Goal: Navigation & Orientation: Find specific page/section

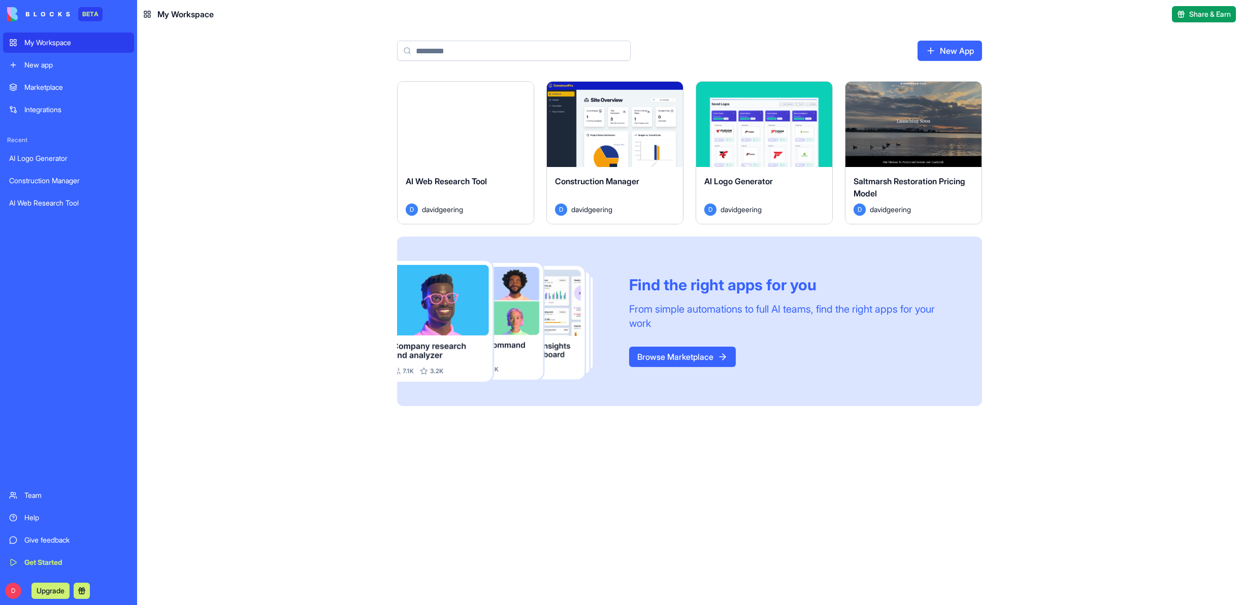
click at [753, 151] on div "Launch" at bounding box center [764, 124] width 136 height 85
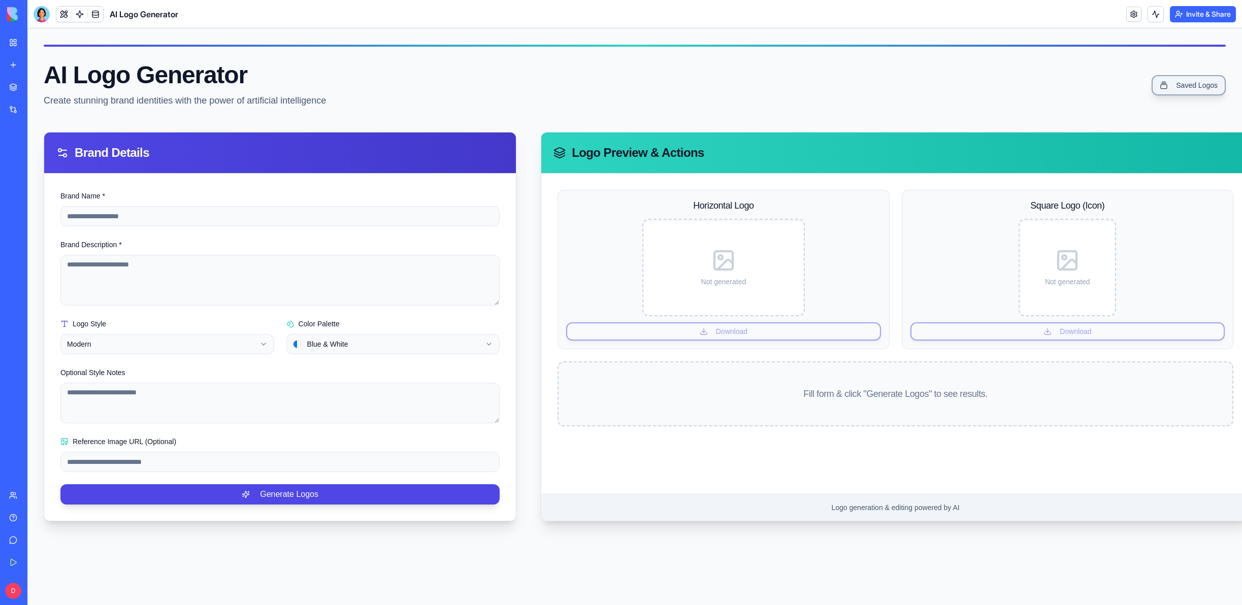
click at [1178, 85] on link "Saved Logos" at bounding box center [1188, 85] width 74 height 20
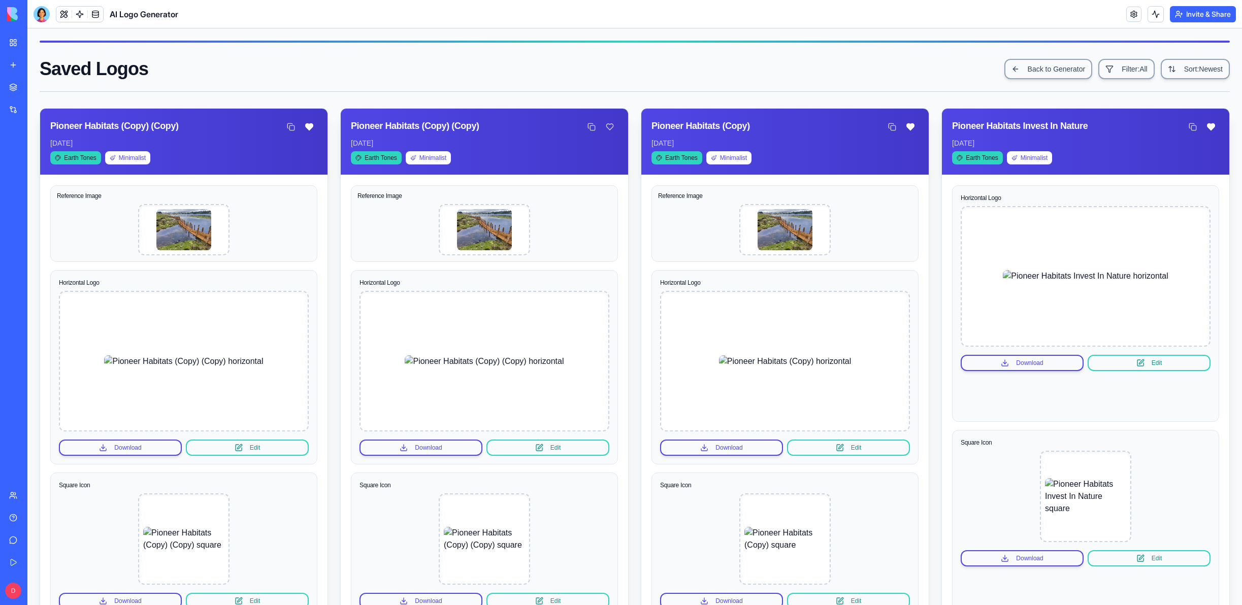
click at [16, 42] on link "My Workspace" at bounding box center [23, 42] width 41 height 20
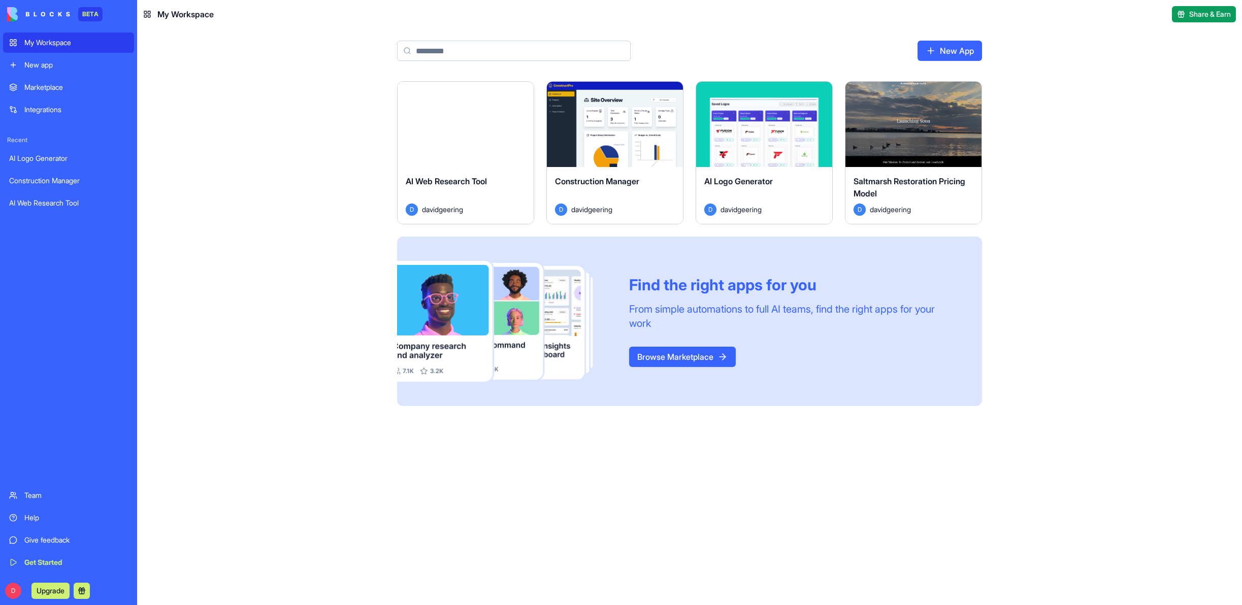
click at [912, 147] on div "Launch" at bounding box center [913, 124] width 136 height 85
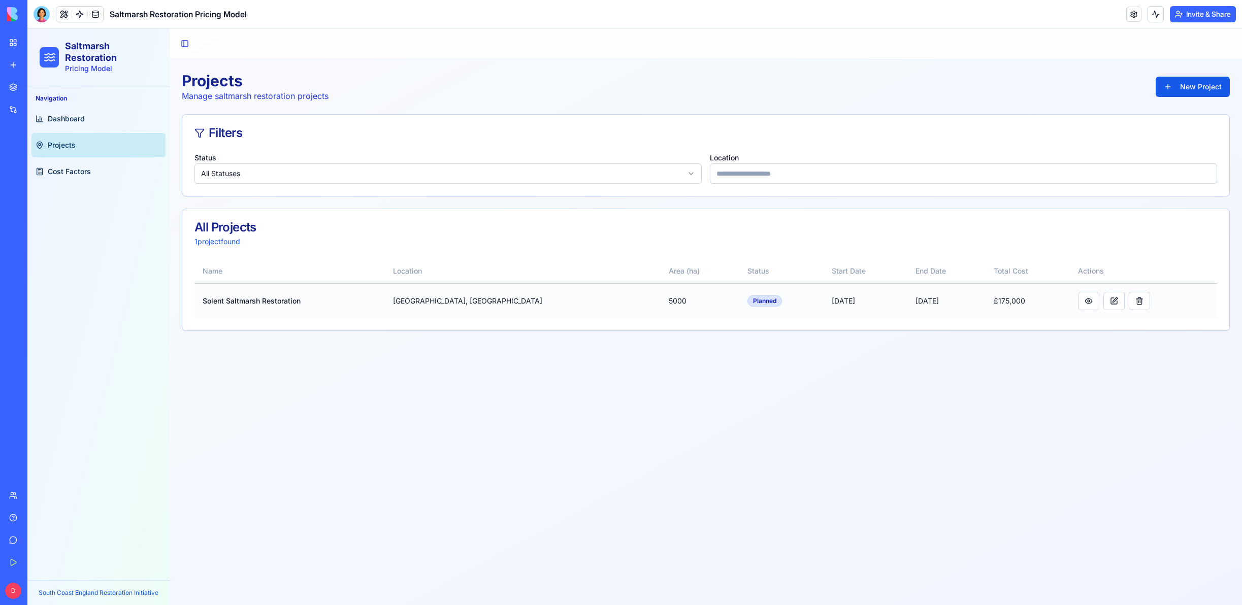
click at [441, 302] on td "[GEOGRAPHIC_DATA], [GEOGRAPHIC_DATA]" at bounding box center [523, 300] width 276 height 35
click at [11, 39] on link "My Workspace" at bounding box center [23, 42] width 41 height 20
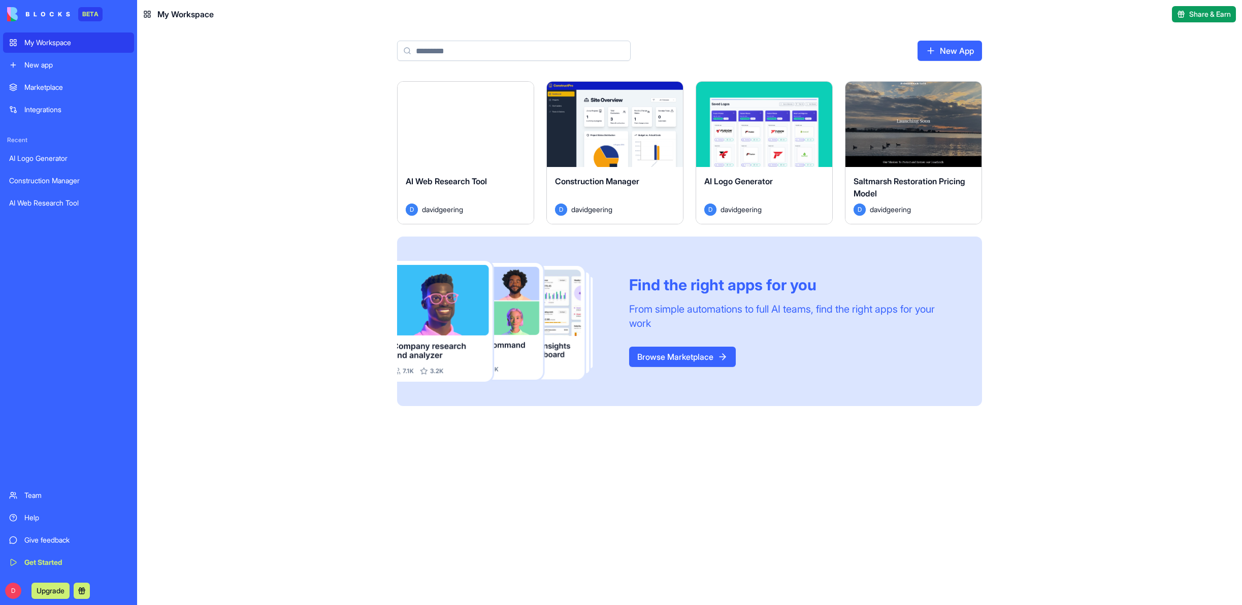
click at [1220, 44] on main "New App Launch AI Web Research Tool D davidgeering Launch Construction Manager …" at bounding box center [689, 316] width 1105 height 577
click at [895, 181] on span "Saltmarsh Restoration Pricing Model" at bounding box center [909, 187] width 112 height 22
